Goal: Navigation & Orientation: Find specific page/section

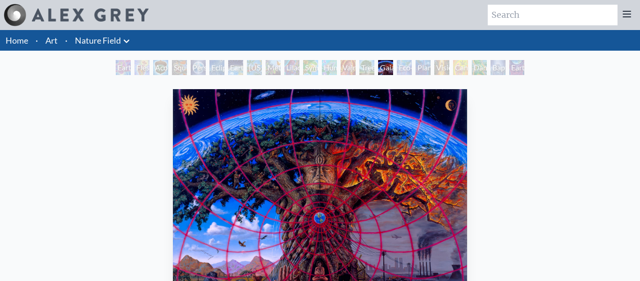
scroll to position [70, 0]
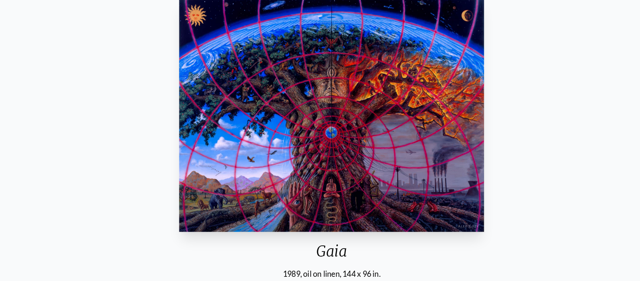
scroll to position [85, 0]
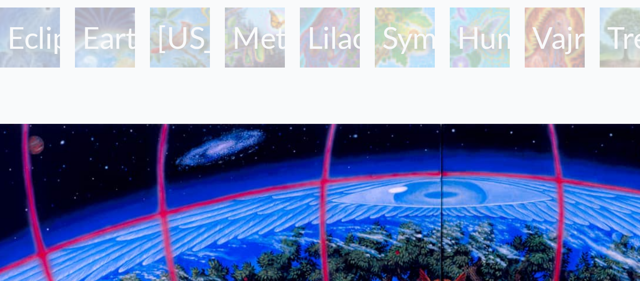
scroll to position [57, 0]
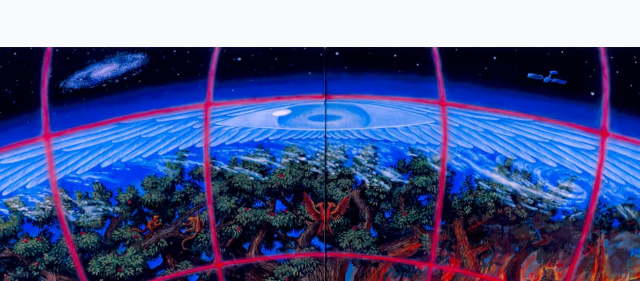
click at [282, 78] on img "15 / 22" at bounding box center [320, 144] width 295 height 224
